Goal: Navigation & Orientation: Find specific page/section

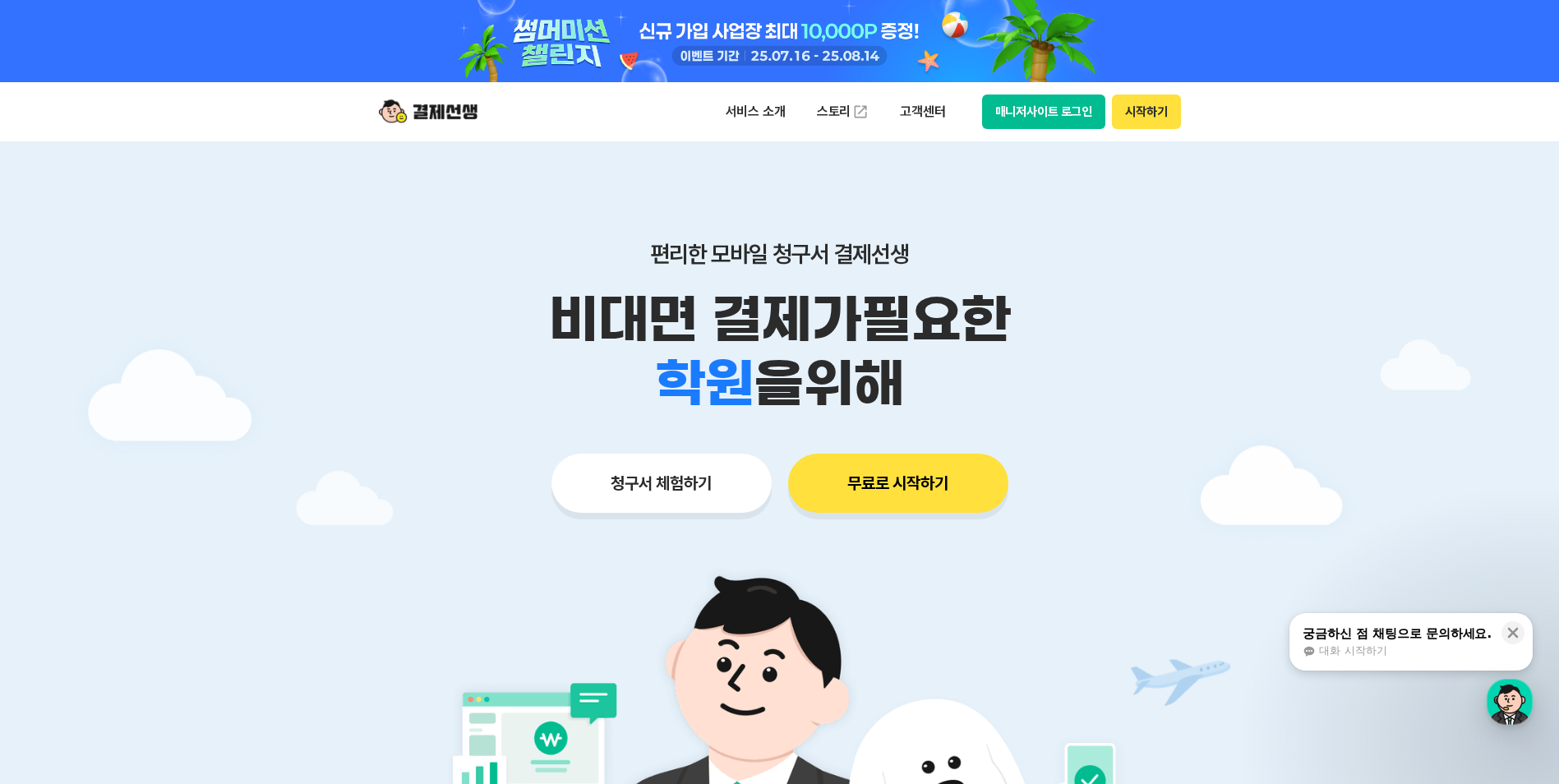
click at [1022, 122] on button "매니저사이트 로그인" at bounding box center [1044, 112] width 124 height 35
click at [1047, 107] on button "매니저사이트 로그인" at bounding box center [1044, 112] width 124 height 35
click at [1072, 110] on button "매니저사이트 로그인" at bounding box center [1044, 112] width 124 height 35
drag, startPoint x: 0, startPoint y: 0, endPoint x: 1054, endPoint y: 118, distance: 1060.6
click at [1054, 118] on button "매니저사이트 로그인" at bounding box center [1044, 112] width 124 height 35
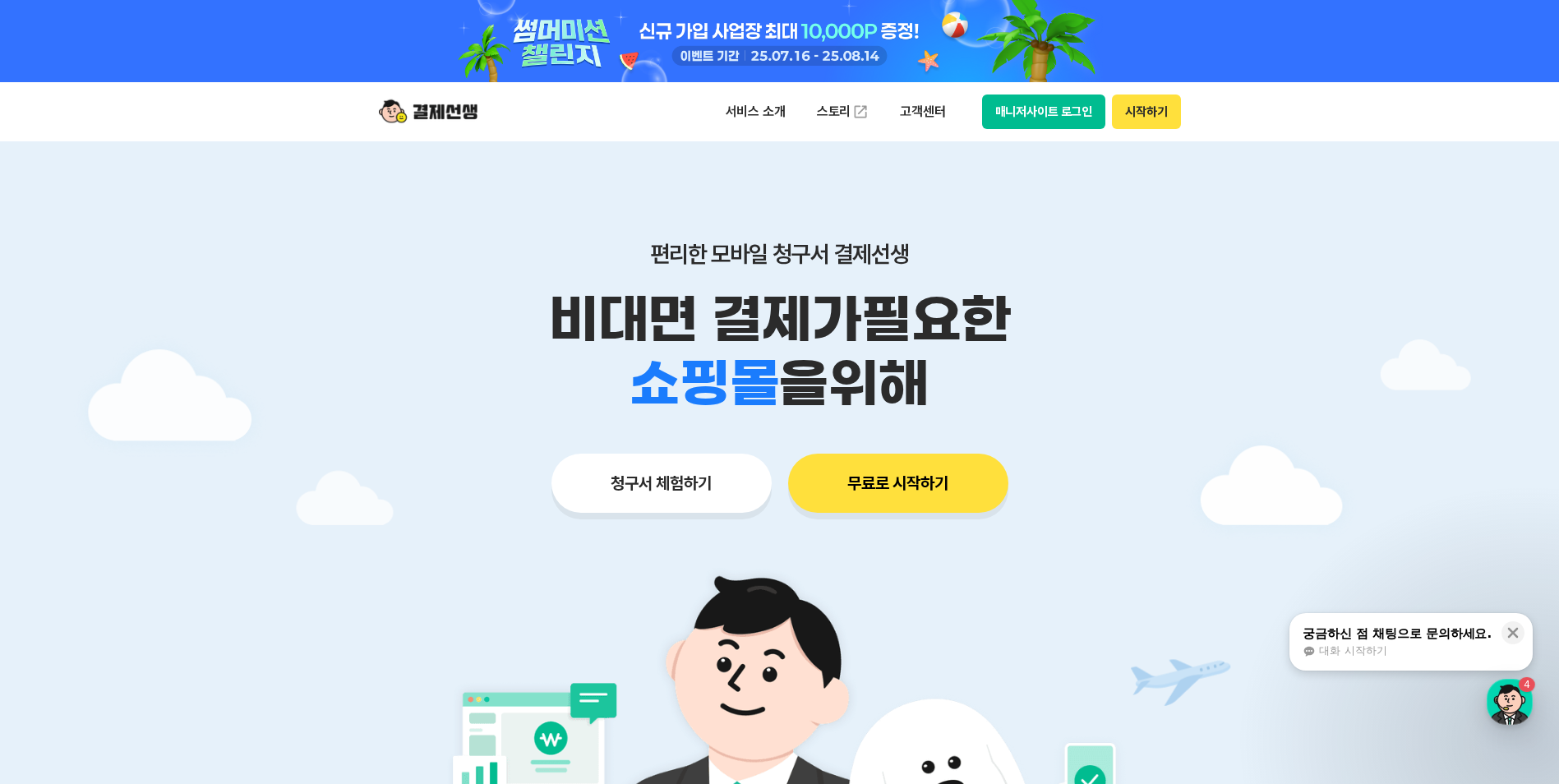
click at [1028, 101] on button "매니저사이트 로그인" at bounding box center [1044, 112] width 124 height 35
click at [1001, 102] on button "매니저사이트 로그인" at bounding box center [1044, 112] width 124 height 35
click at [1029, 124] on button "매니저사이트 로그인" at bounding box center [1044, 112] width 124 height 35
